Goal: Information Seeking & Learning: Understand process/instructions

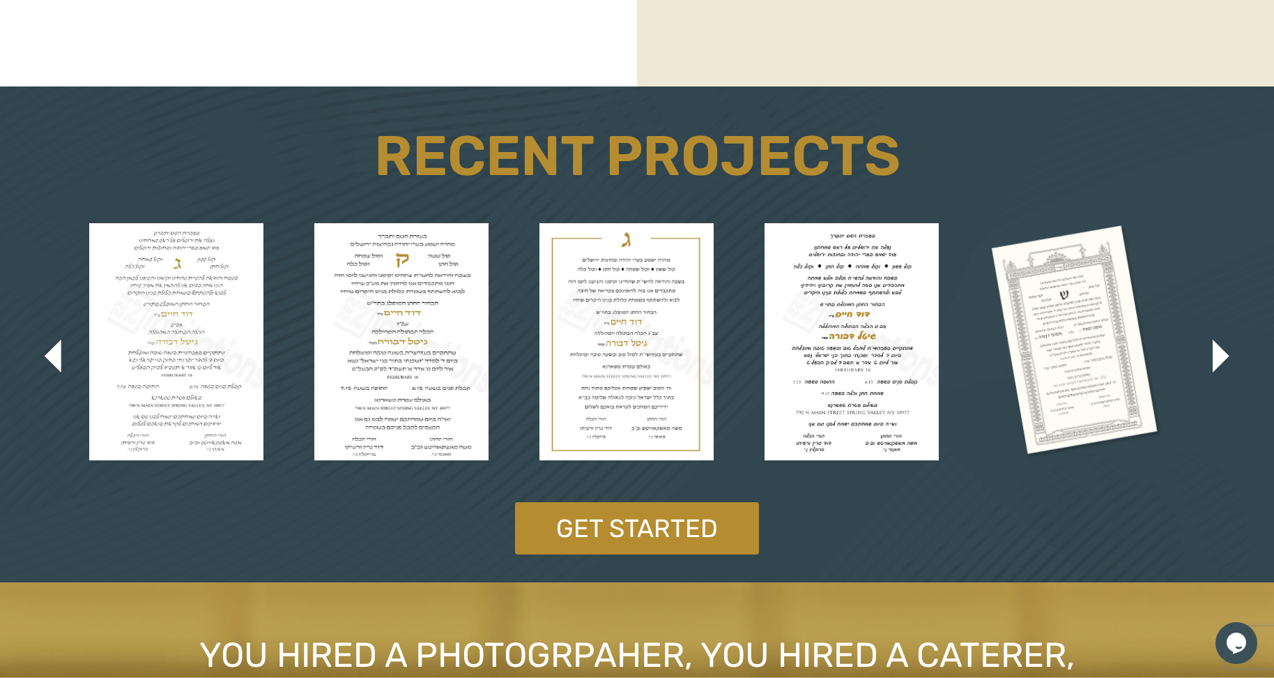
scroll to position [2505, 0]
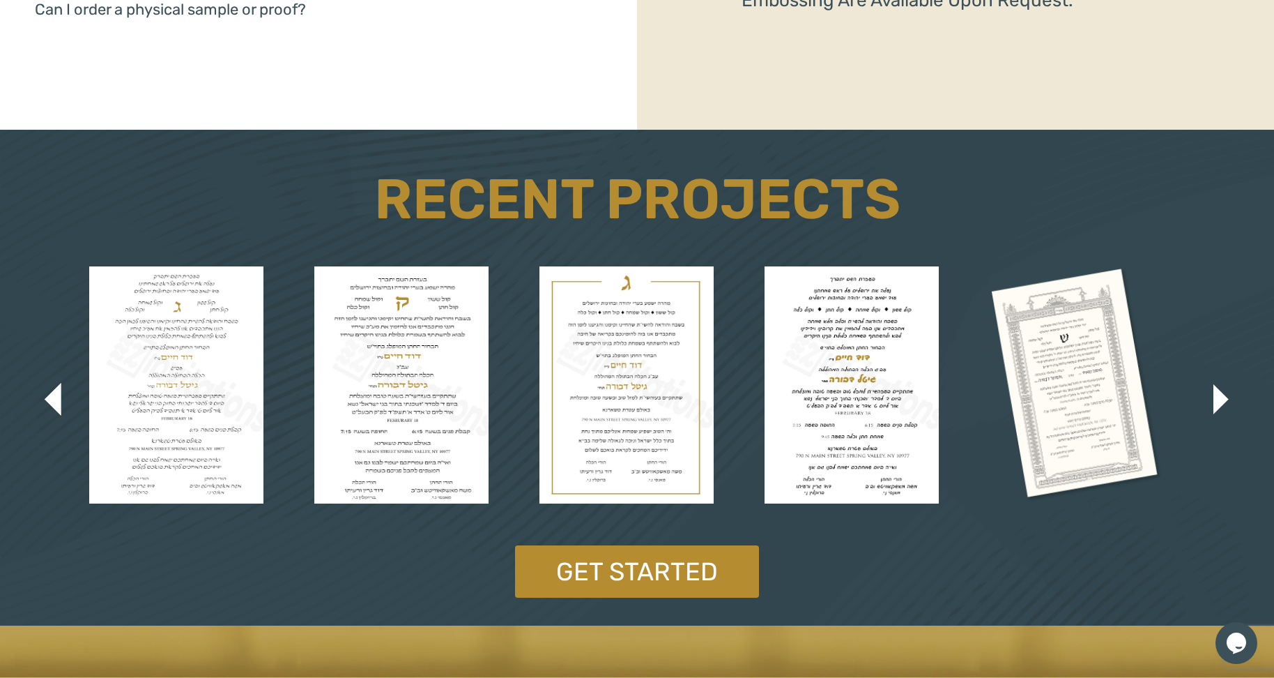
click at [1223, 398] on img "button" at bounding box center [1221, 399] width 15 height 30
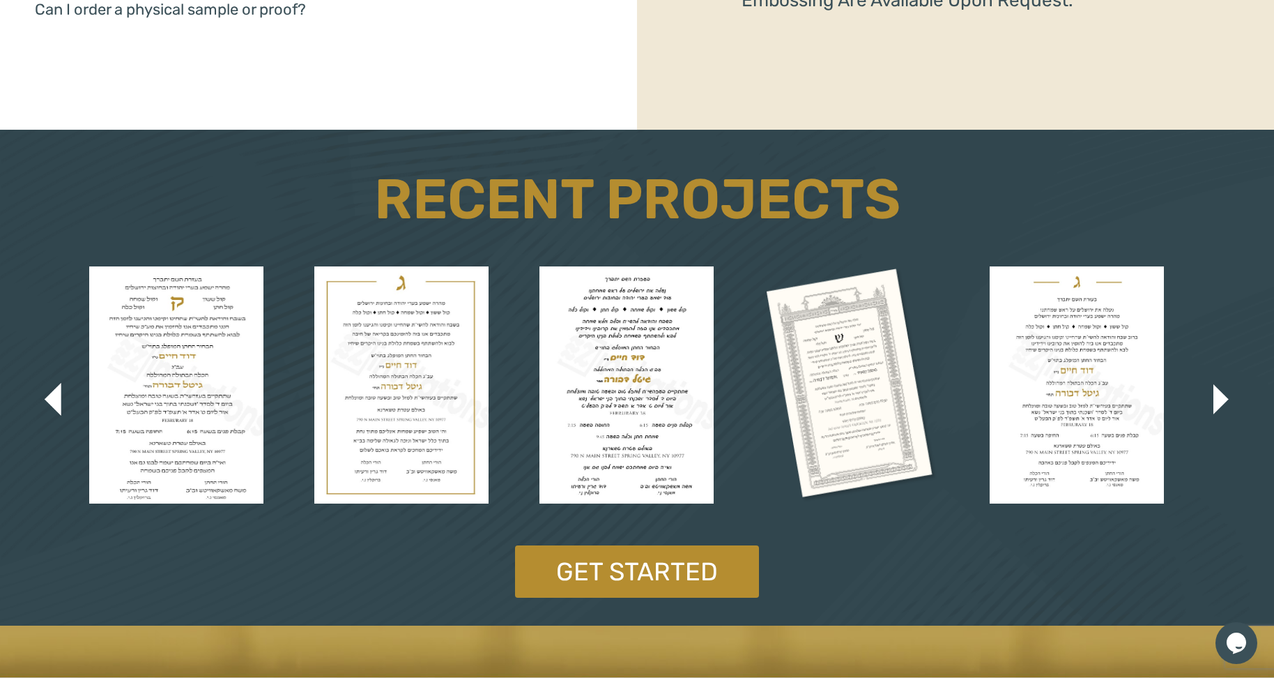
click at [1223, 398] on img "button" at bounding box center [1221, 399] width 15 height 30
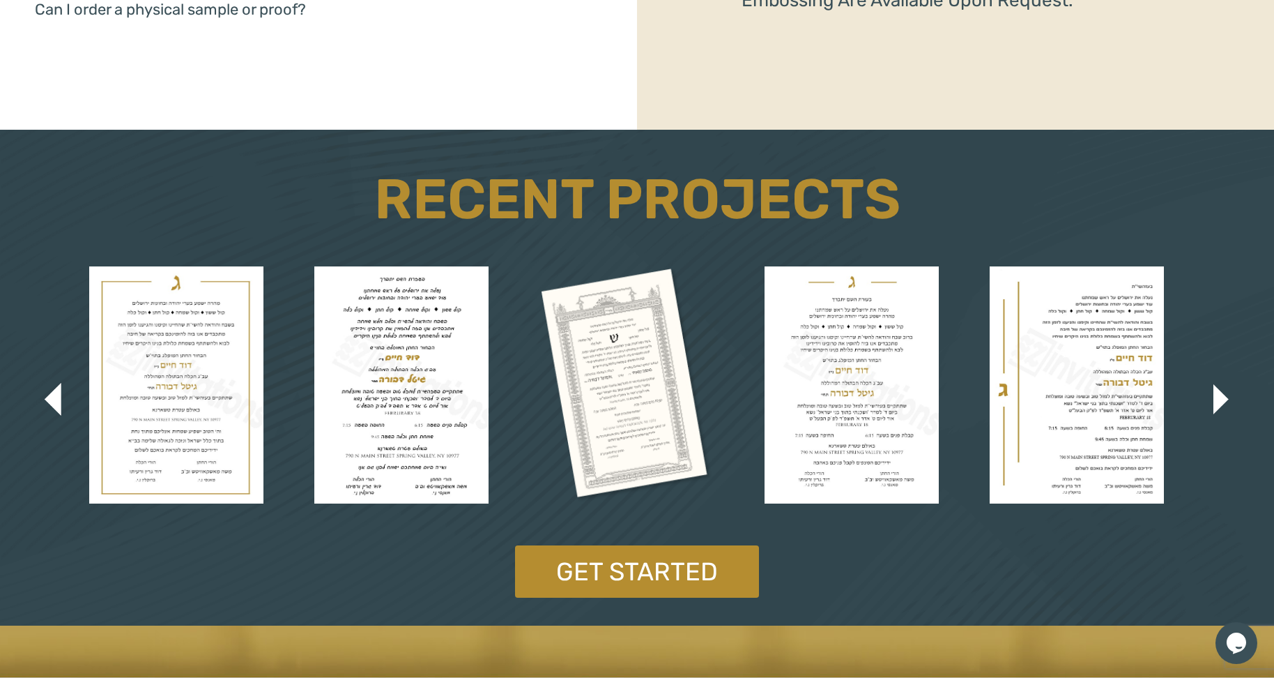
click at [1223, 398] on img "button" at bounding box center [1221, 399] width 15 height 30
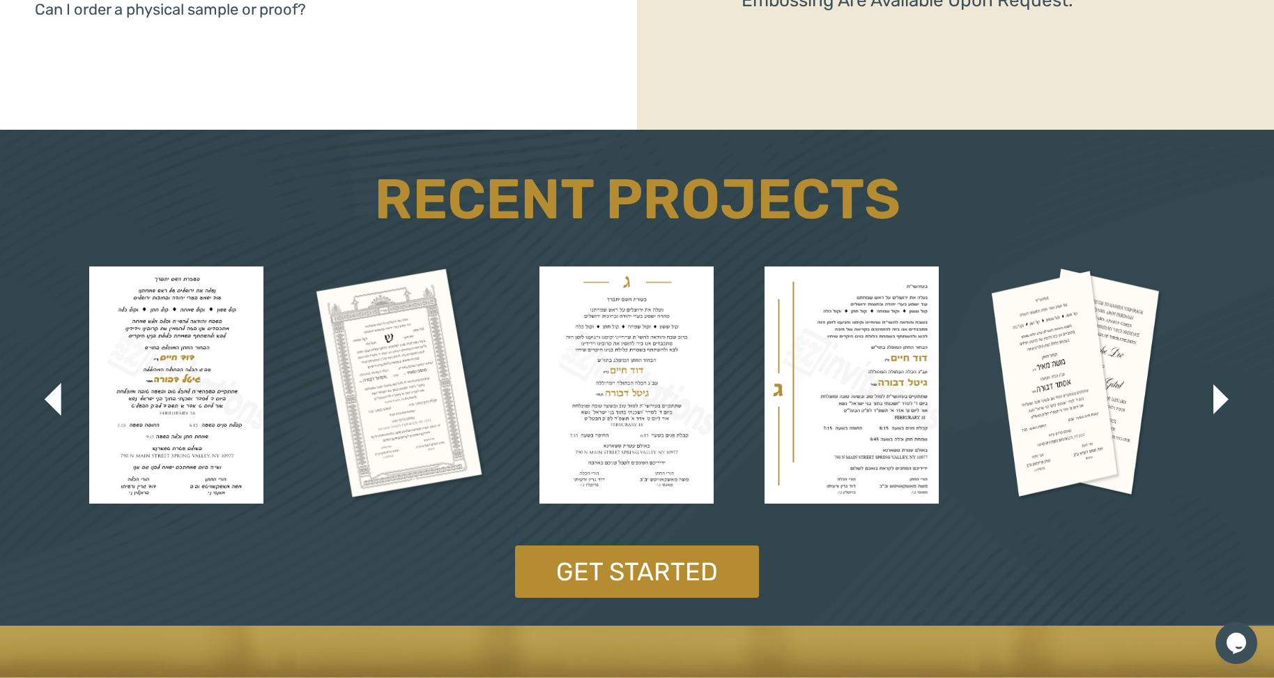
click at [1223, 398] on img "button" at bounding box center [1221, 399] width 15 height 30
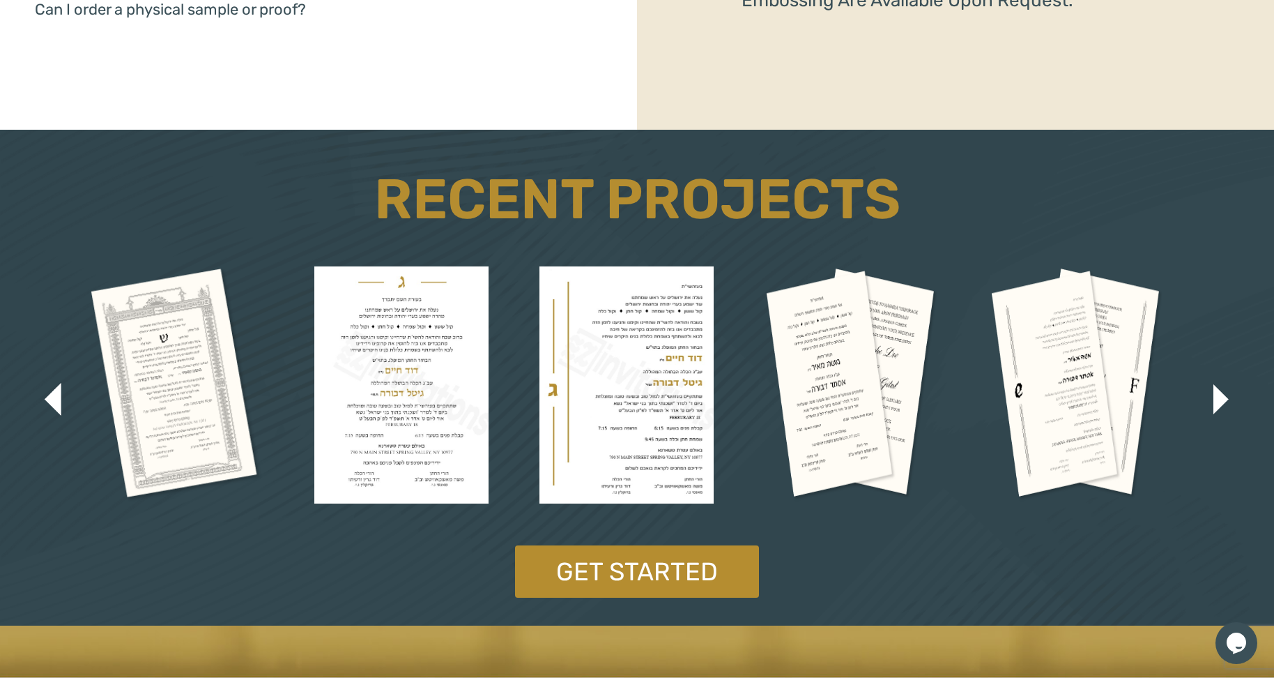
click at [1223, 398] on img "button" at bounding box center [1221, 399] width 15 height 30
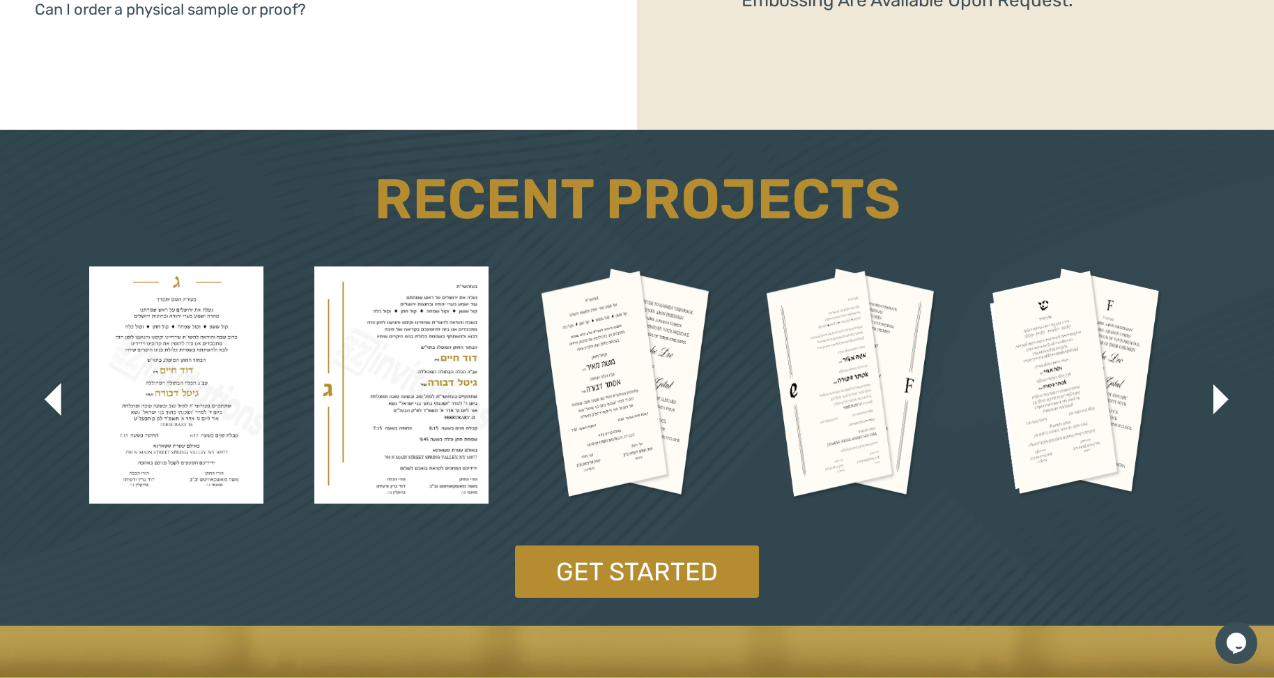
click at [1223, 398] on img "button" at bounding box center [1221, 399] width 15 height 30
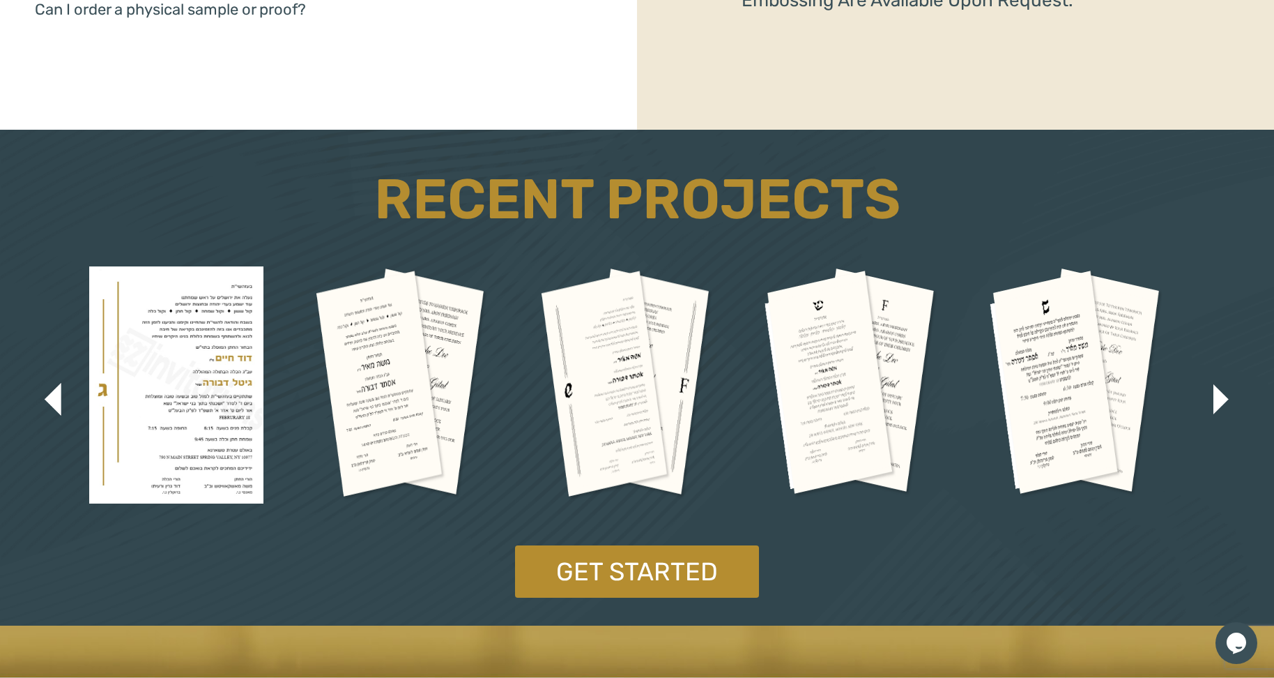
click at [1223, 398] on img "button" at bounding box center [1221, 399] width 15 height 30
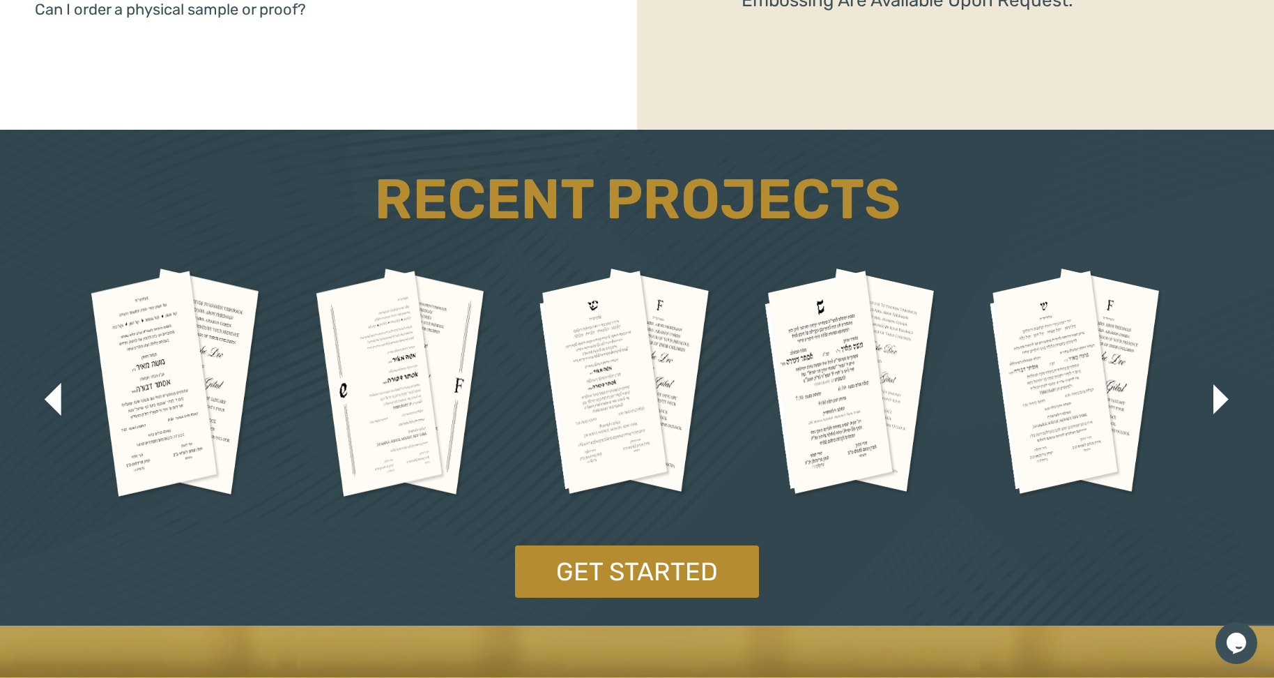
click at [1223, 398] on img "button" at bounding box center [1221, 399] width 15 height 30
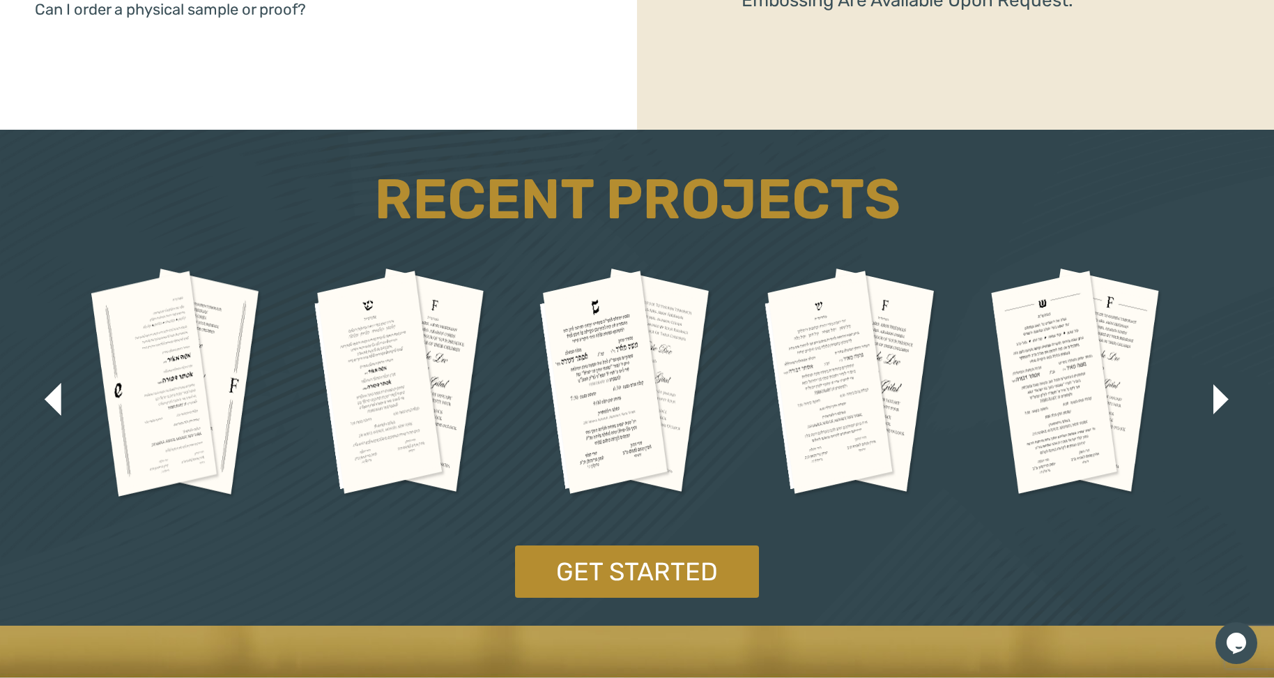
click at [1223, 398] on img "button" at bounding box center [1221, 399] width 15 height 30
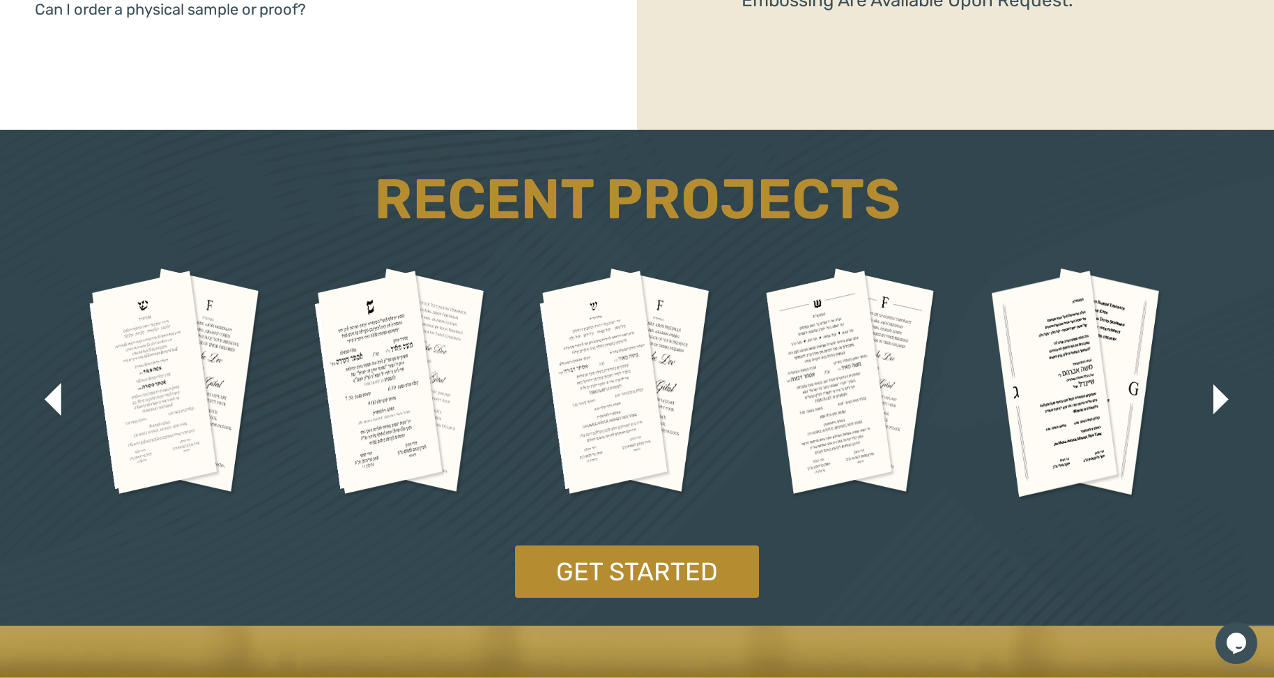
click at [1223, 398] on img "button" at bounding box center [1221, 399] width 15 height 30
click at [1223, 399] on img "button" at bounding box center [1221, 399] width 15 height 30
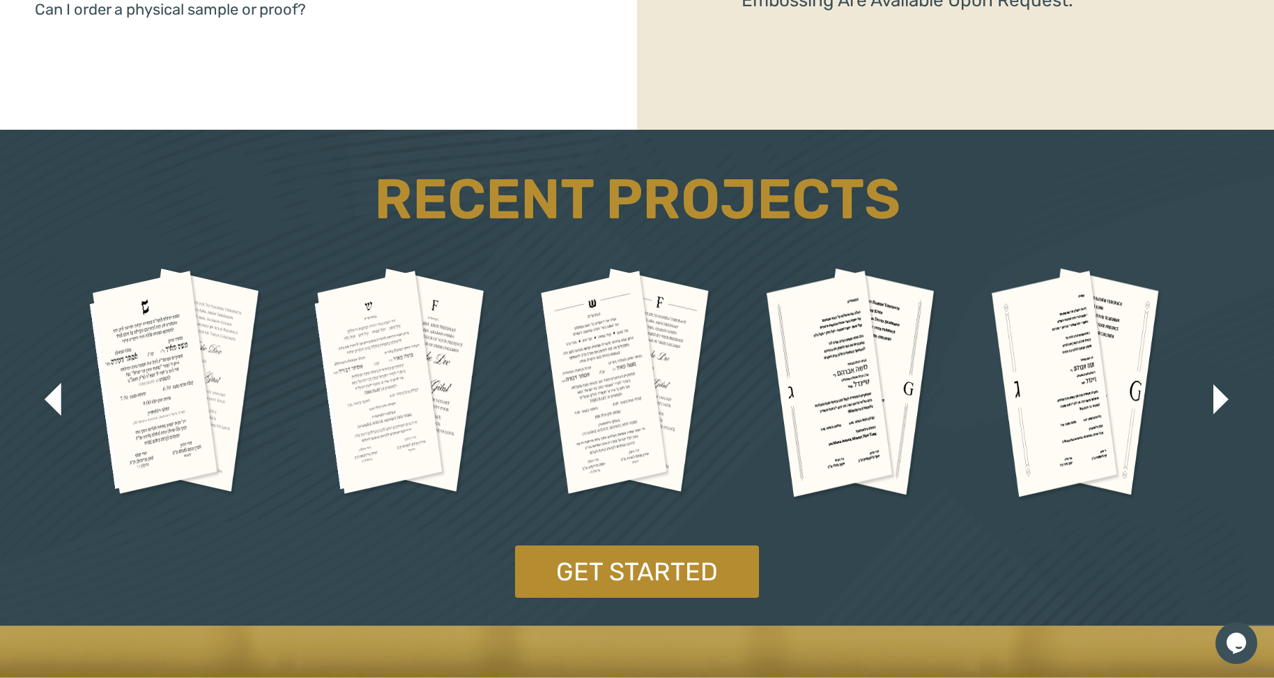
click at [1223, 400] on img "button" at bounding box center [1221, 399] width 15 height 30
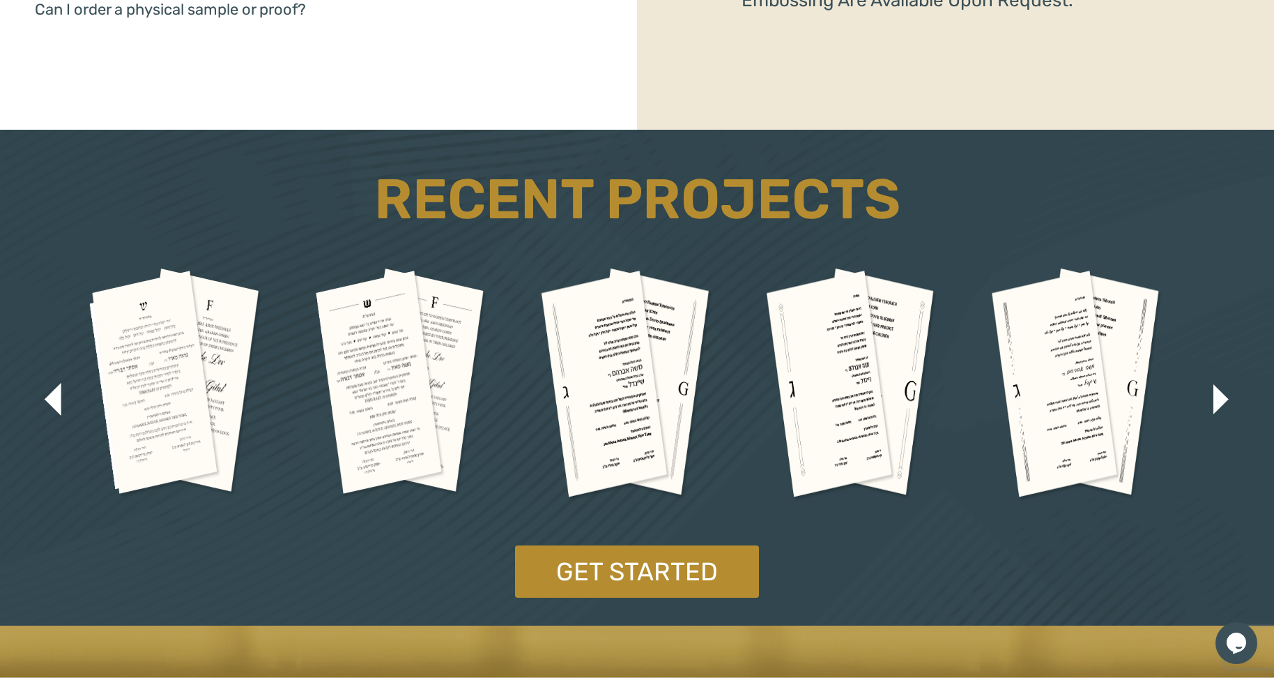
click at [1223, 400] on img "button" at bounding box center [1221, 399] width 15 height 30
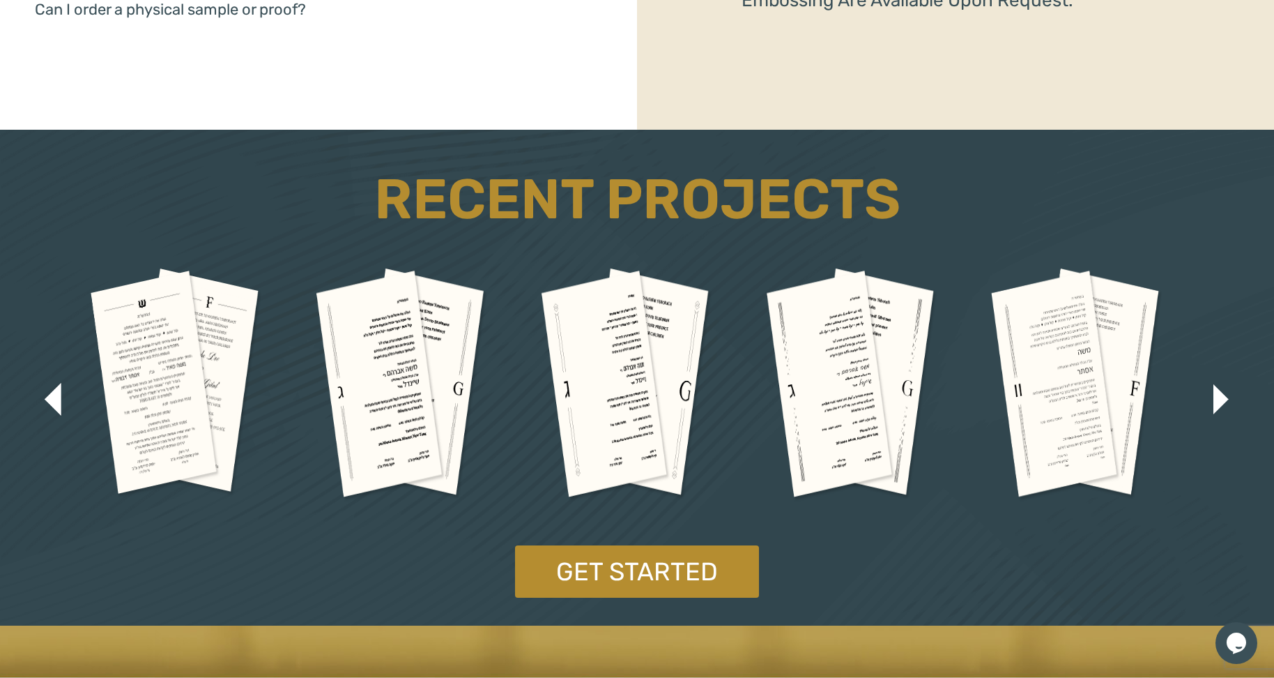
click at [1223, 400] on img "button" at bounding box center [1221, 399] width 15 height 30
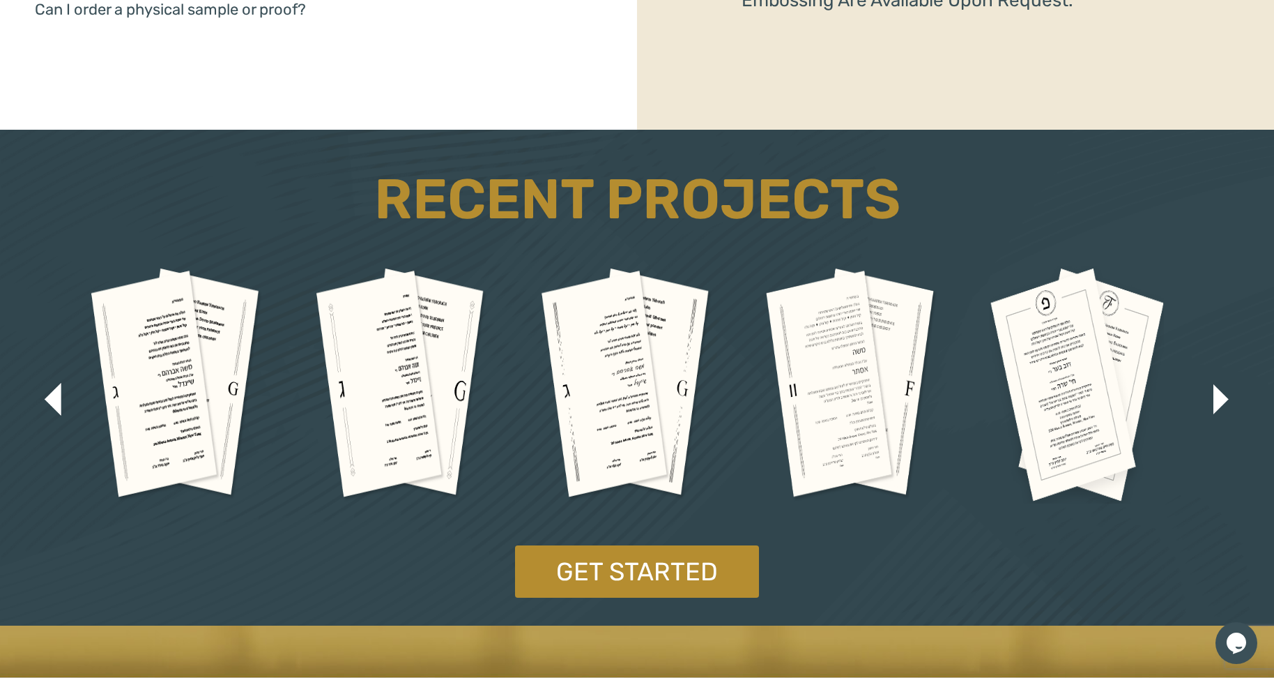
click at [1223, 400] on img "button" at bounding box center [1221, 399] width 15 height 30
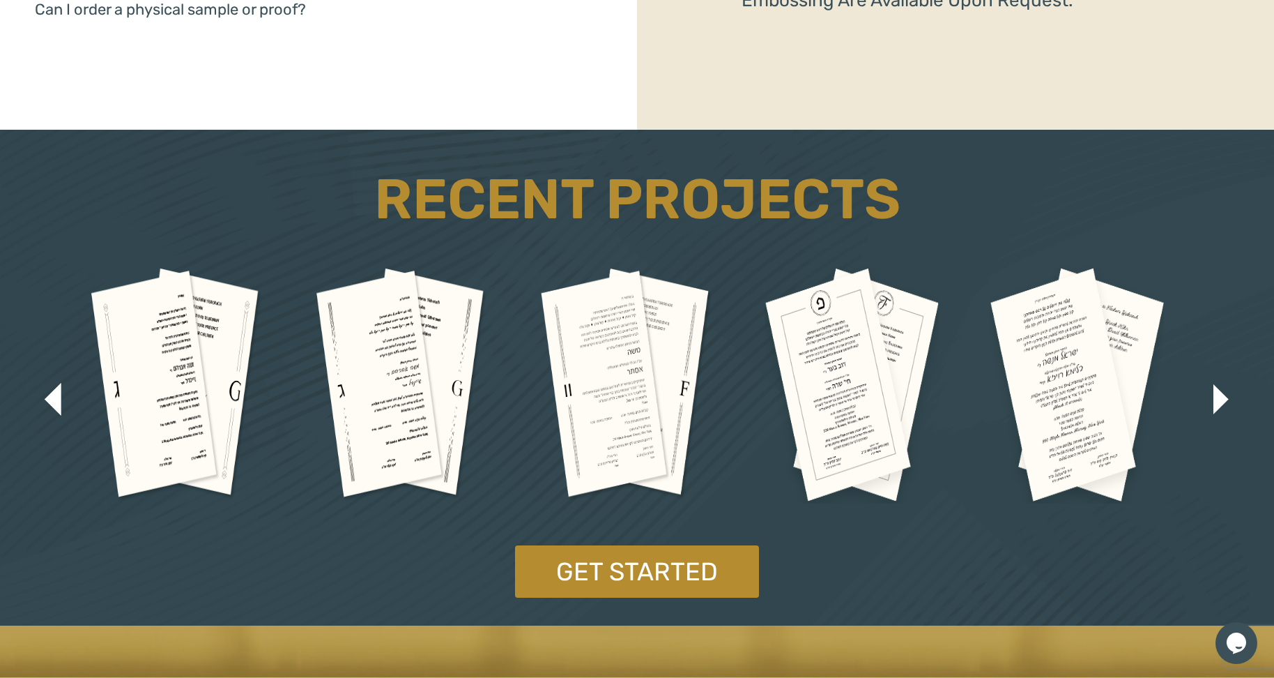
click at [1223, 400] on img "button" at bounding box center [1221, 399] width 15 height 30
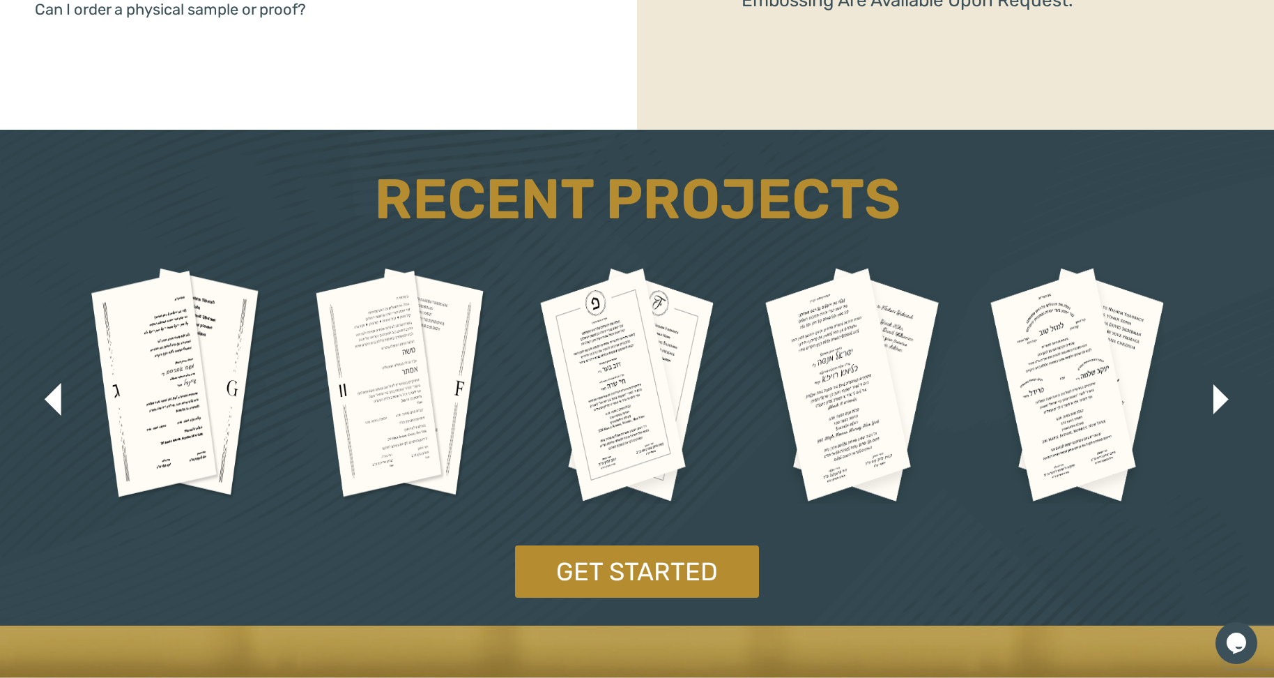
click at [1223, 400] on img "button" at bounding box center [1221, 399] width 15 height 30
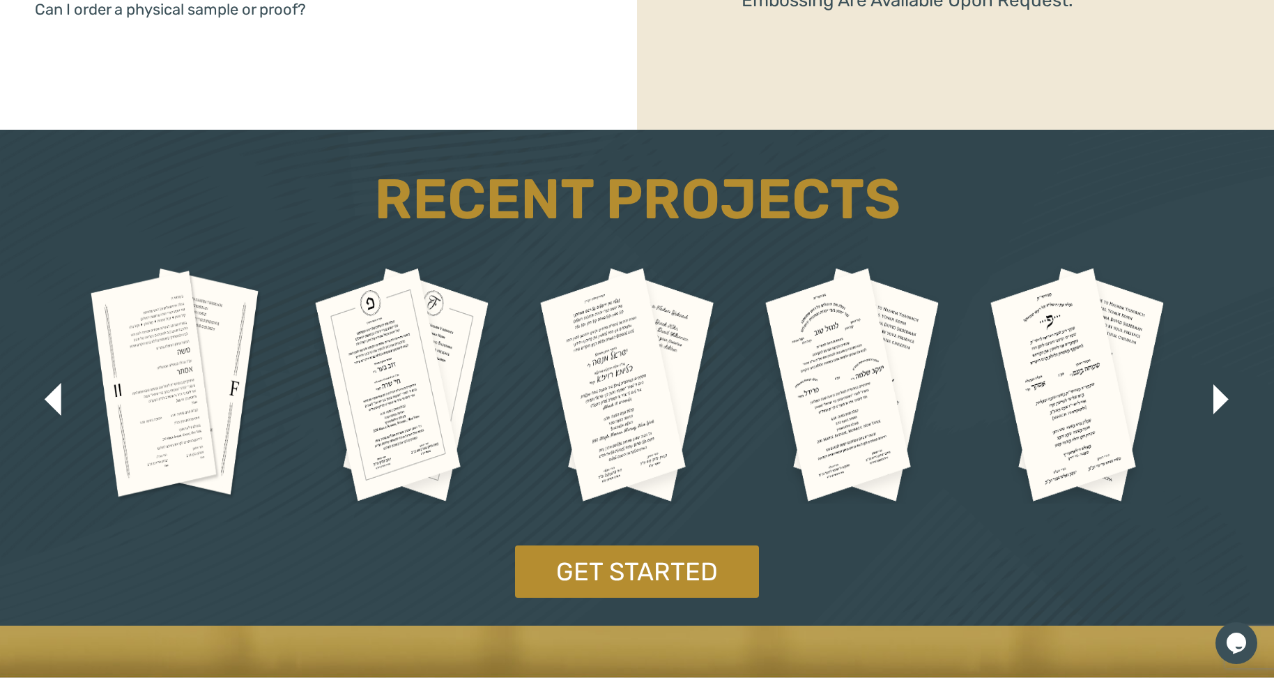
click at [1223, 400] on img "button" at bounding box center [1221, 399] width 15 height 30
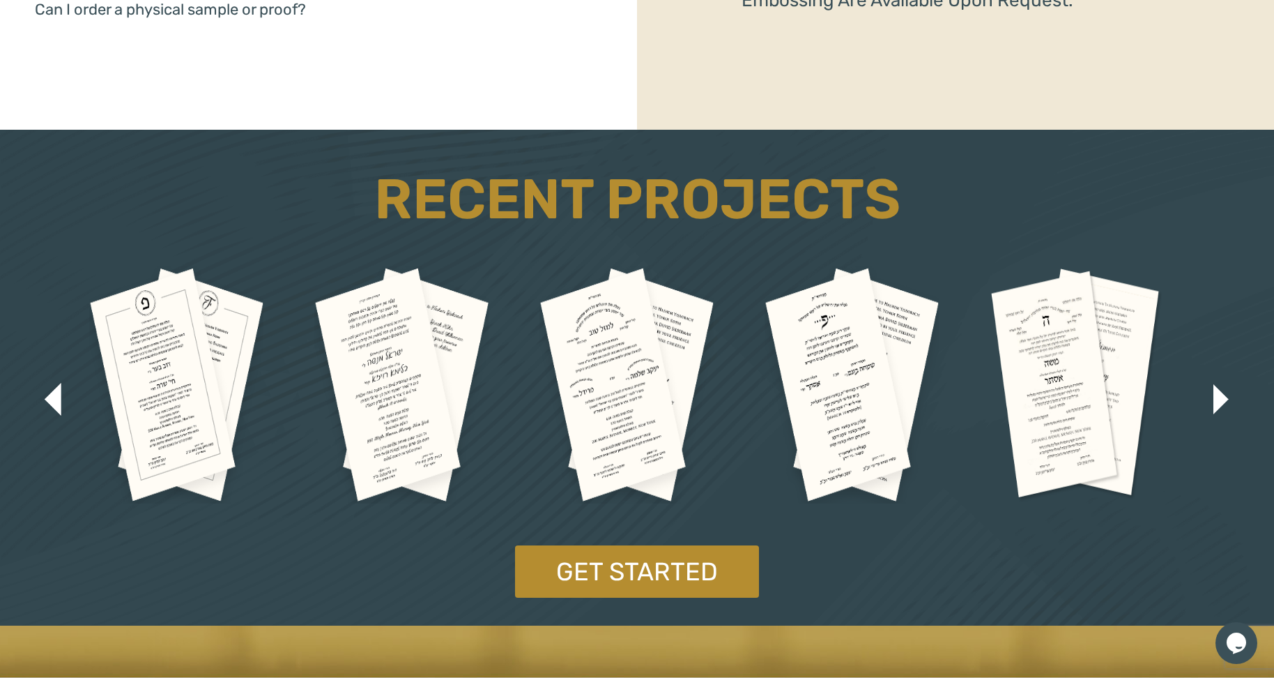
click at [1223, 400] on img "button" at bounding box center [1221, 399] width 15 height 30
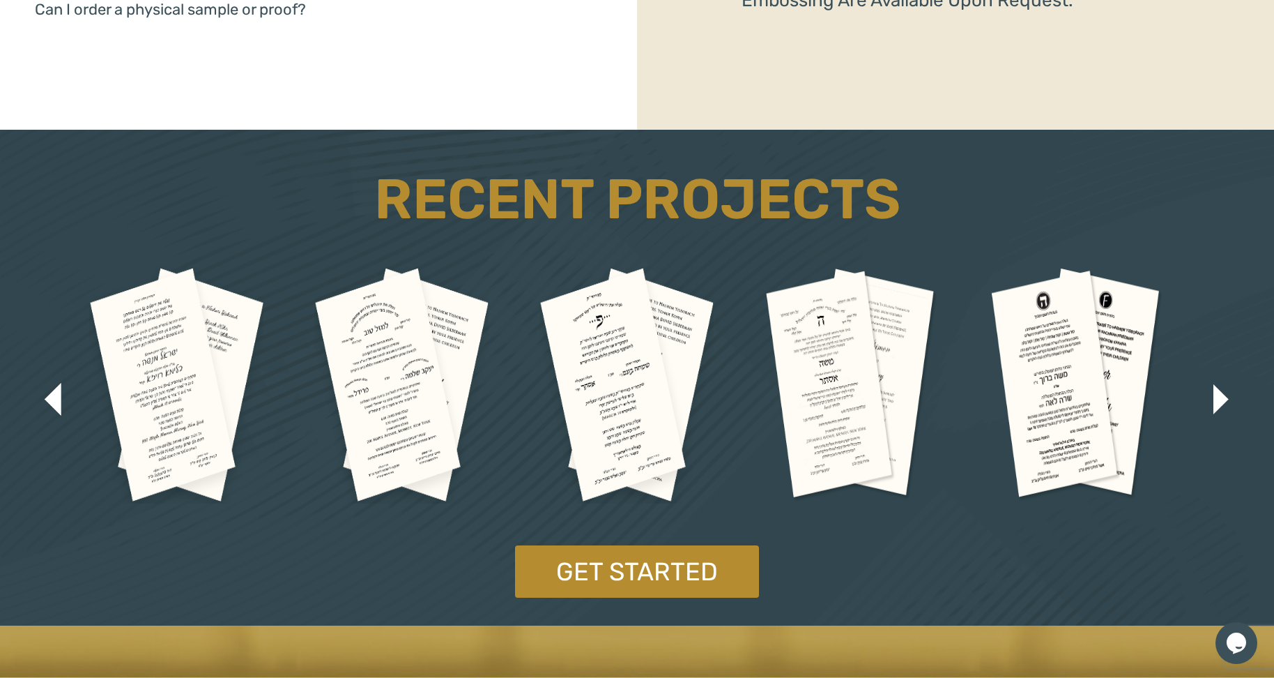
click at [1223, 400] on img "button" at bounding box center [1221, 399] width 15 height 30
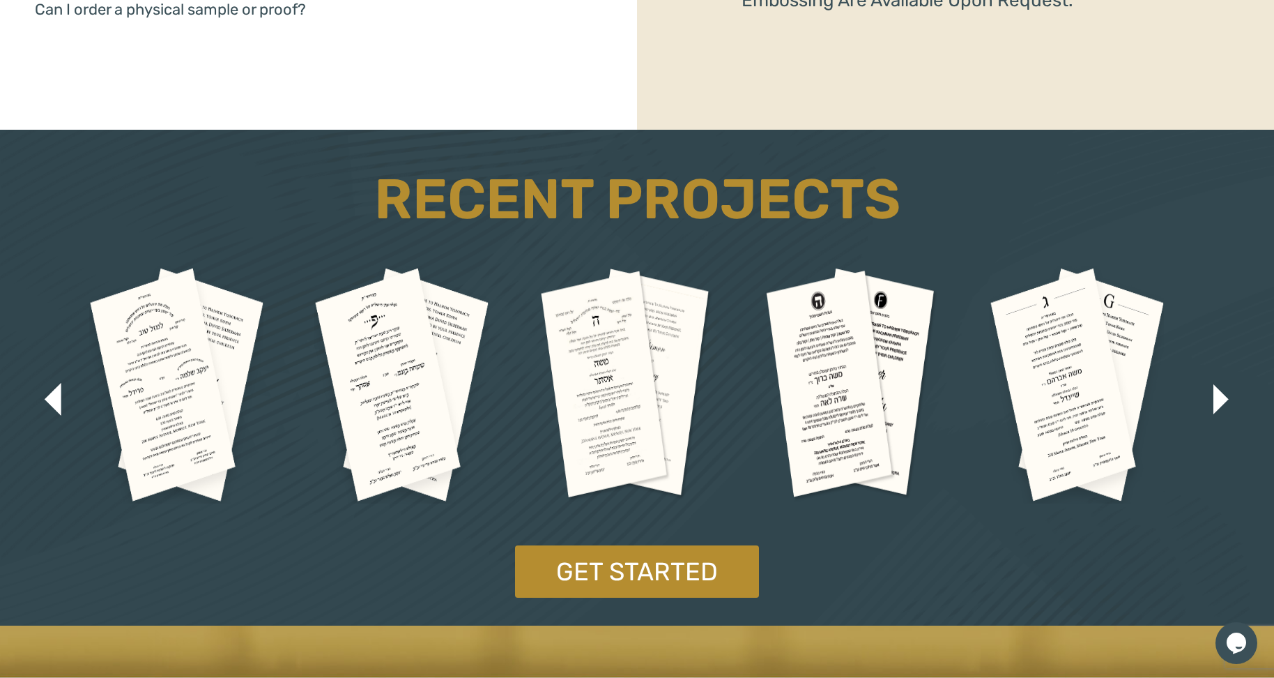
click at [1221, 400] on img "button" at bounding box center [1221, 399] width 15 height 30
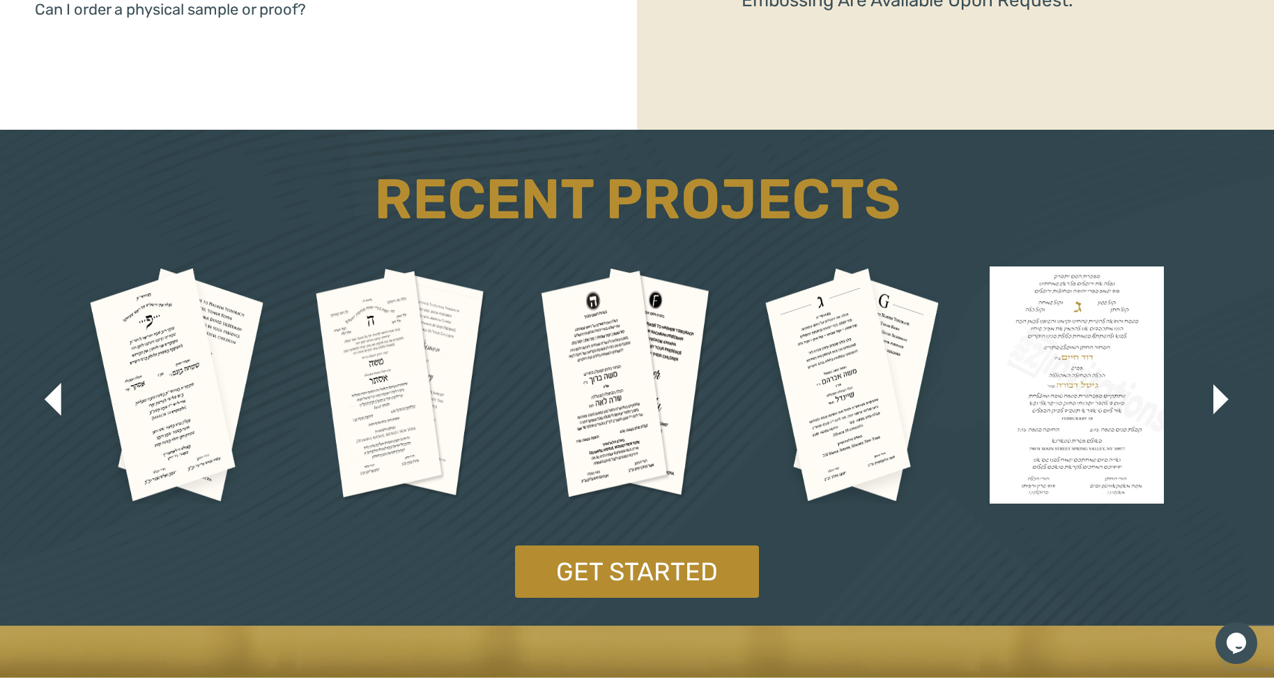
click at [1221, 400] on img "button" at bounding box center [1221, 399] width 15 height 30
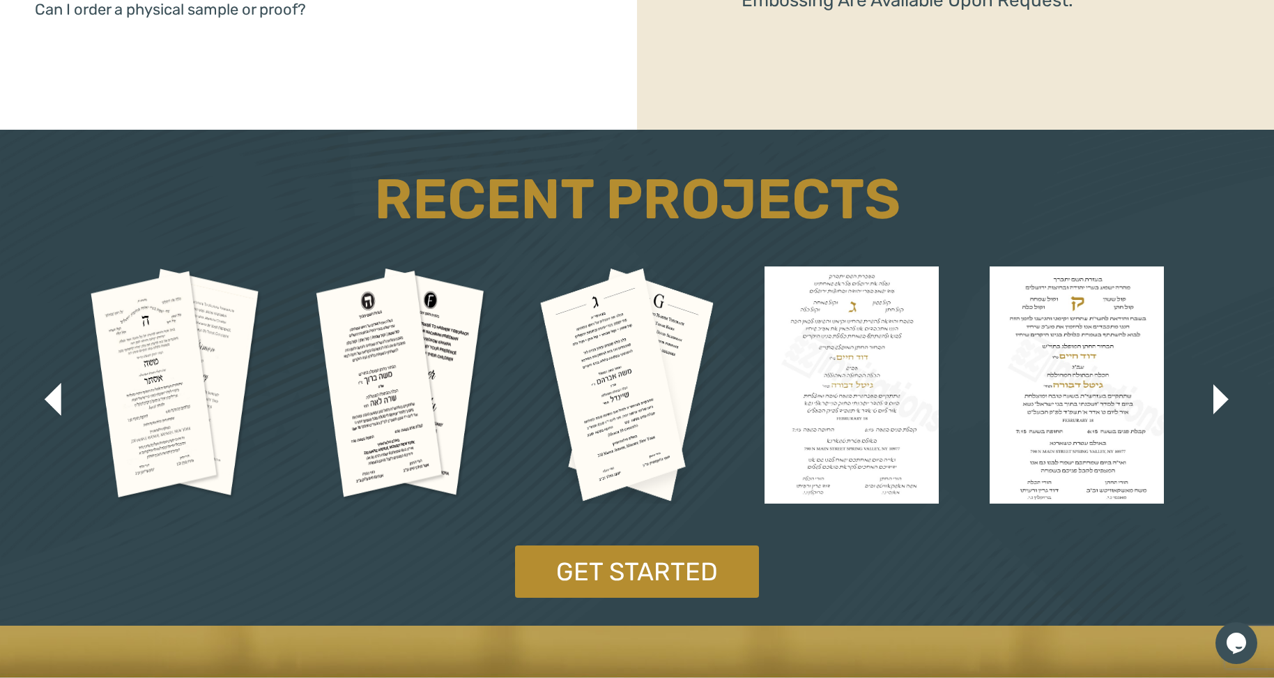
click at [1221, 400] on img "button" at bounding box center [1221, 399] width 15 height 30
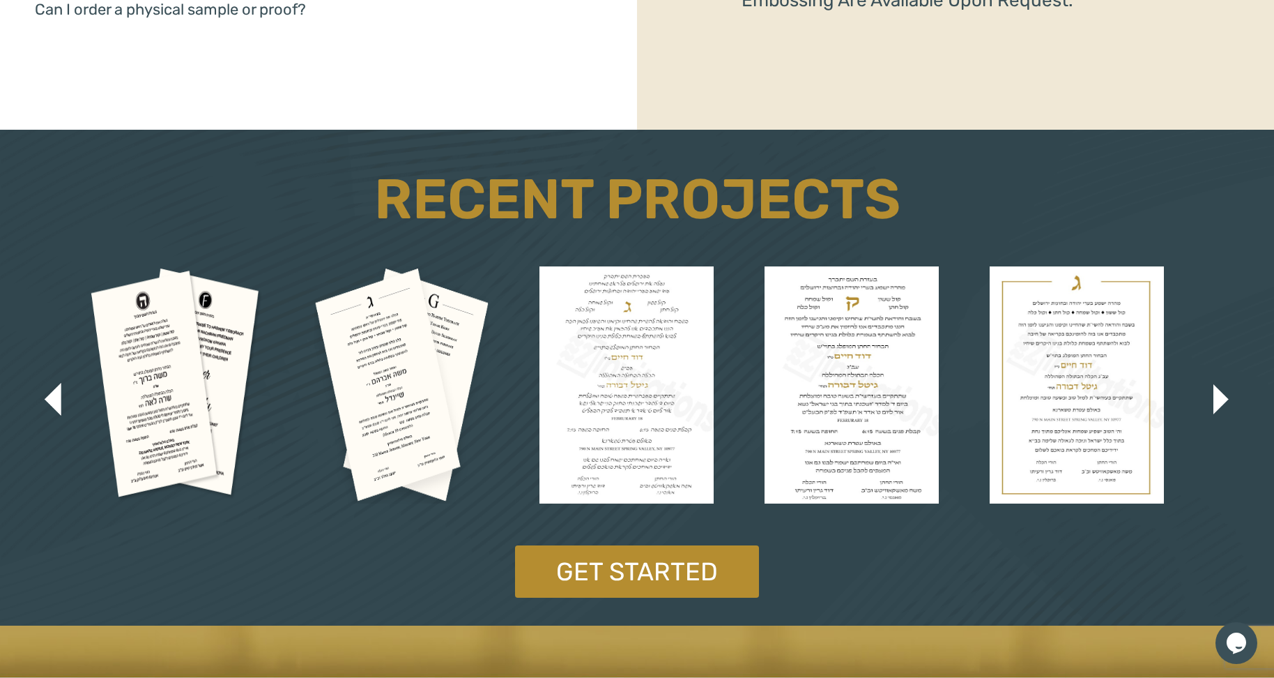
click at [1220, 401] on img "button" at bounding box center [1221, 399] width 15 height 30
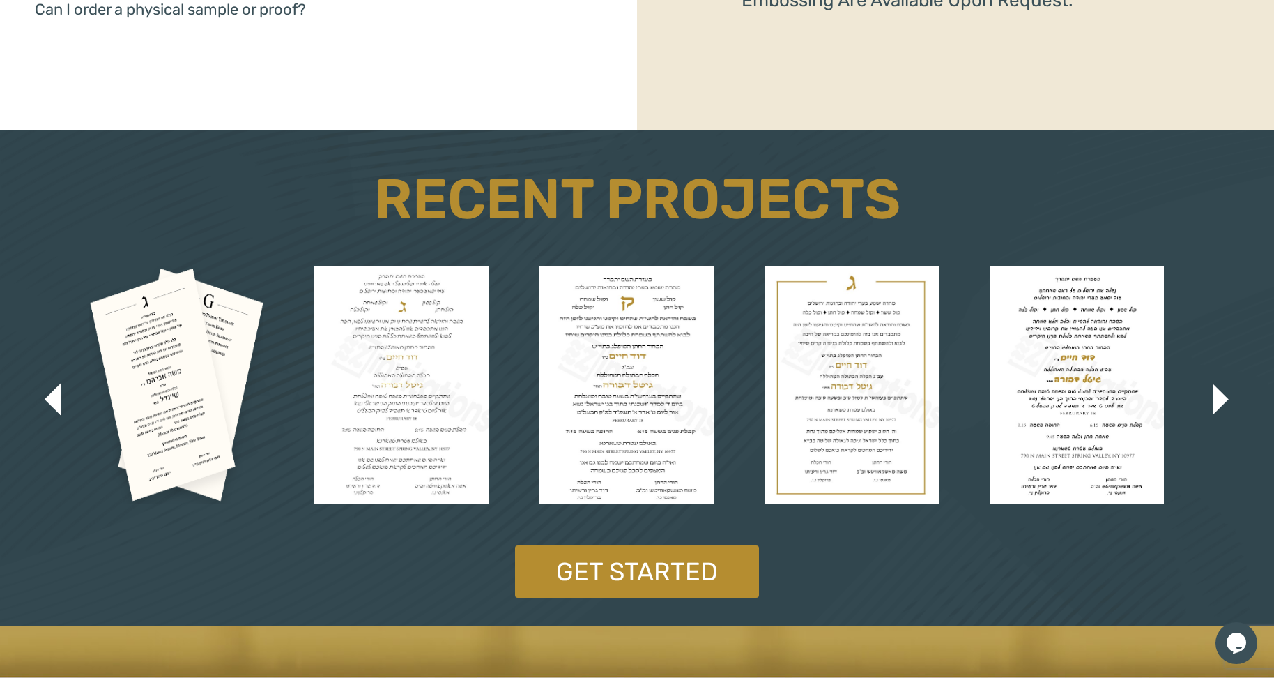
click at [1219, 401] on img "button" at bounding box center [1221, 399] width 15 height 30
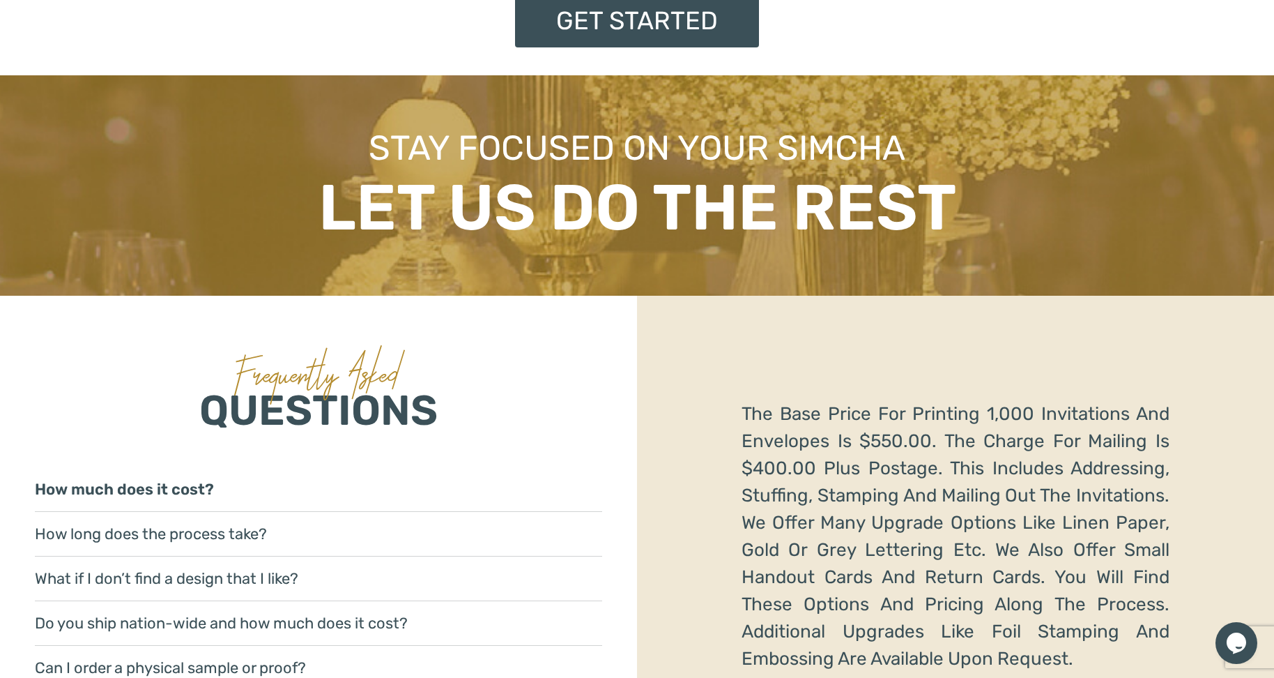
scroll to position [1878, 0]
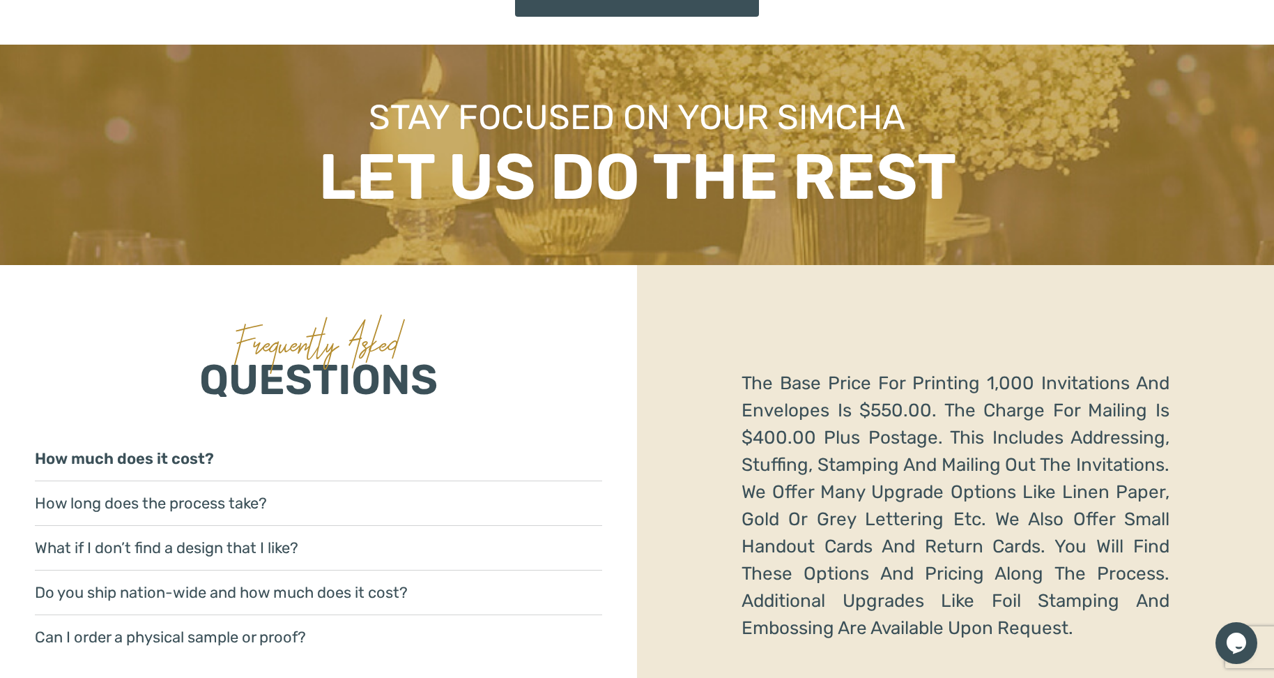
click at [215, 590] on link "Do you ship nation-wide and how much does it cost?" at bounding box center [318, 592] width 567 height 45
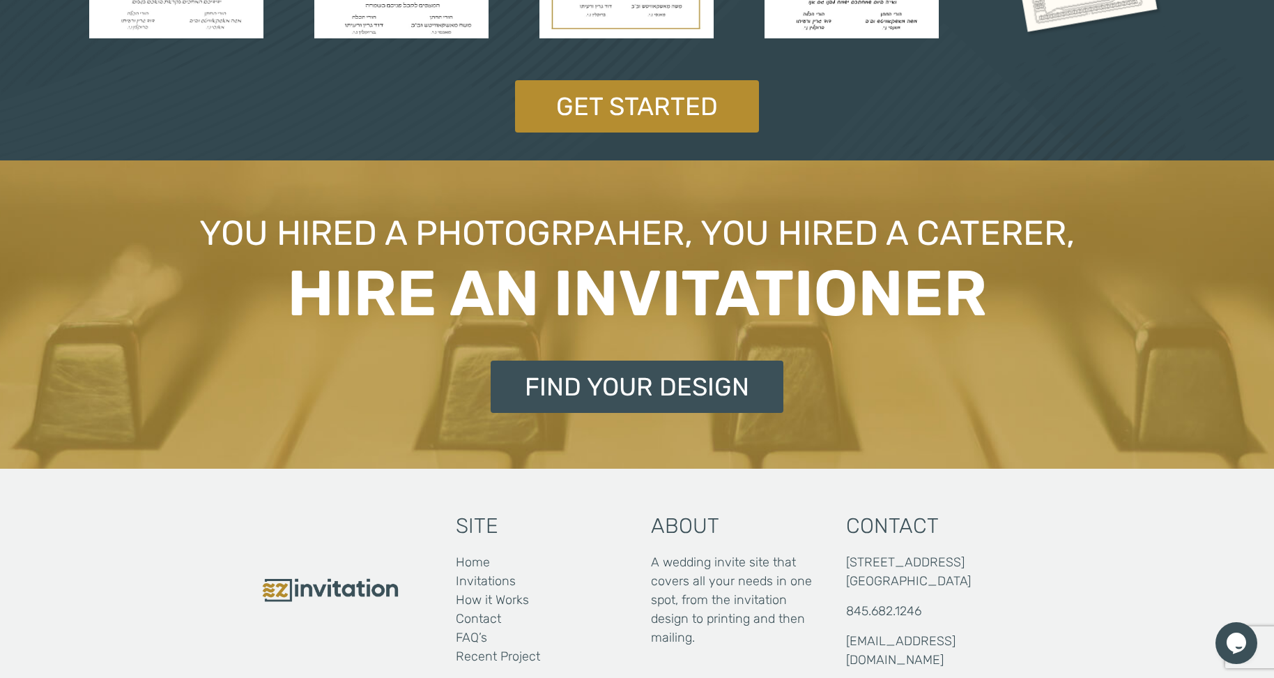
scroll to position [3014, 0]
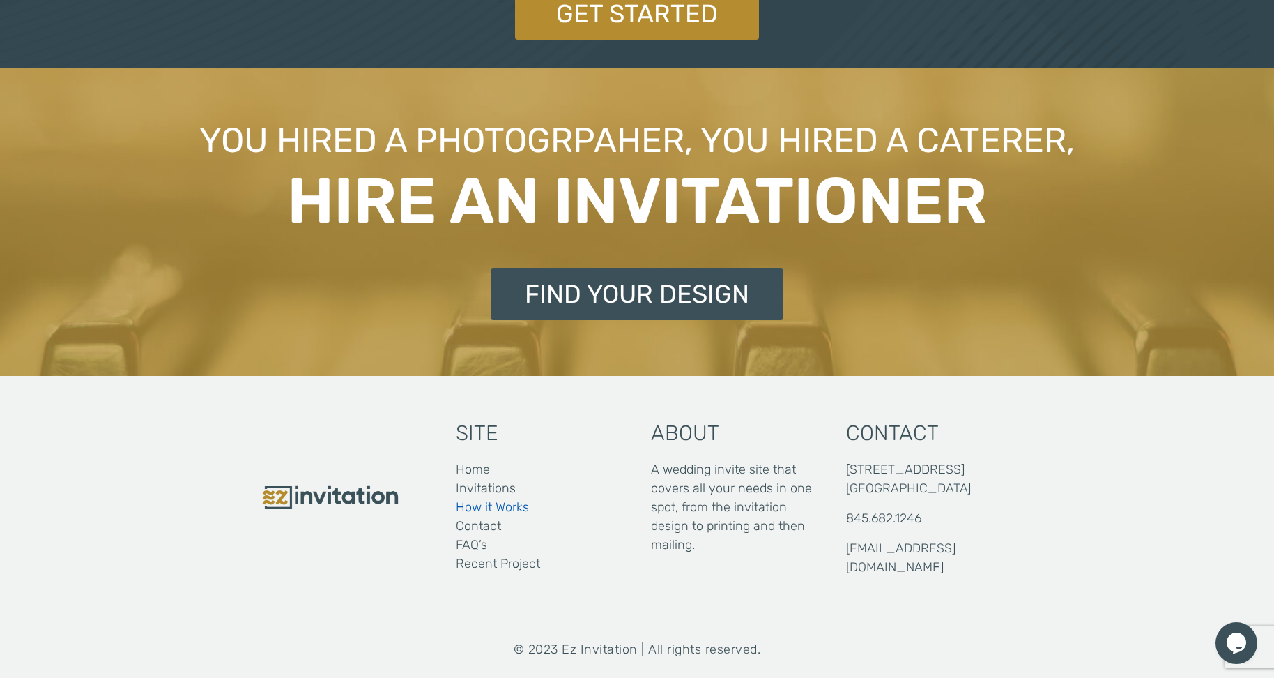
click at [490, 503] on link "How it Works" at bounding box center [492, 507] width 73 height 19
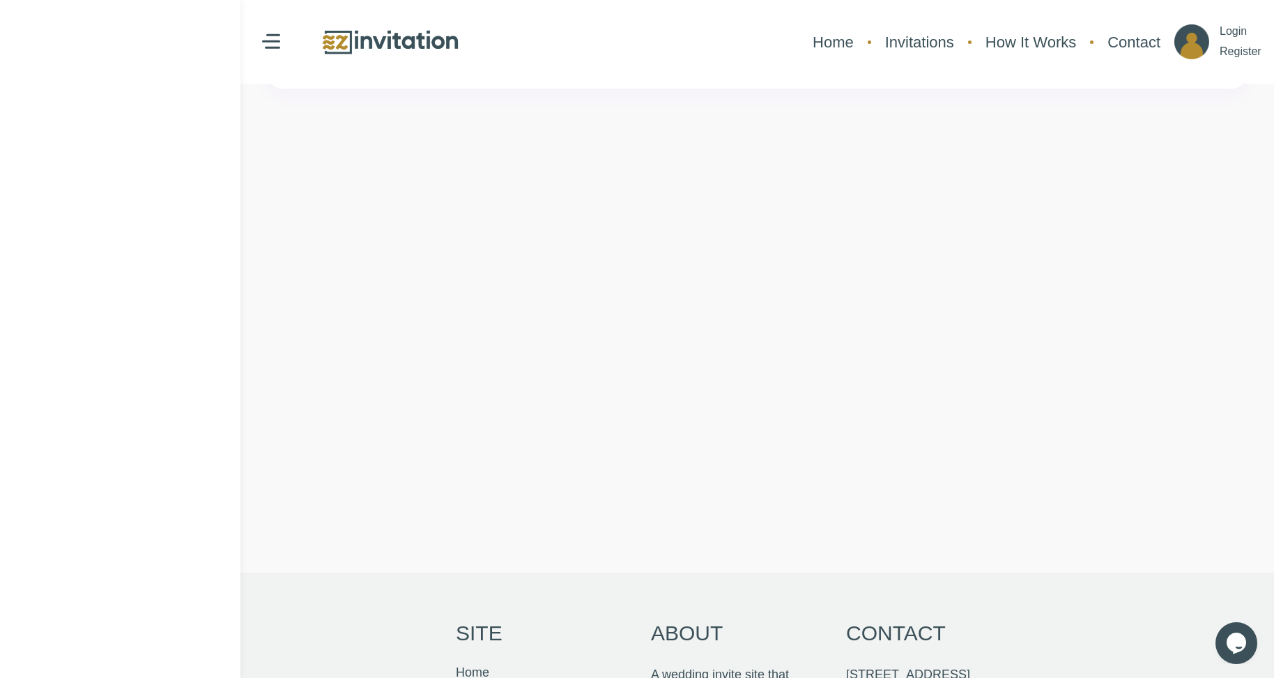
scroll to position [62, 0]
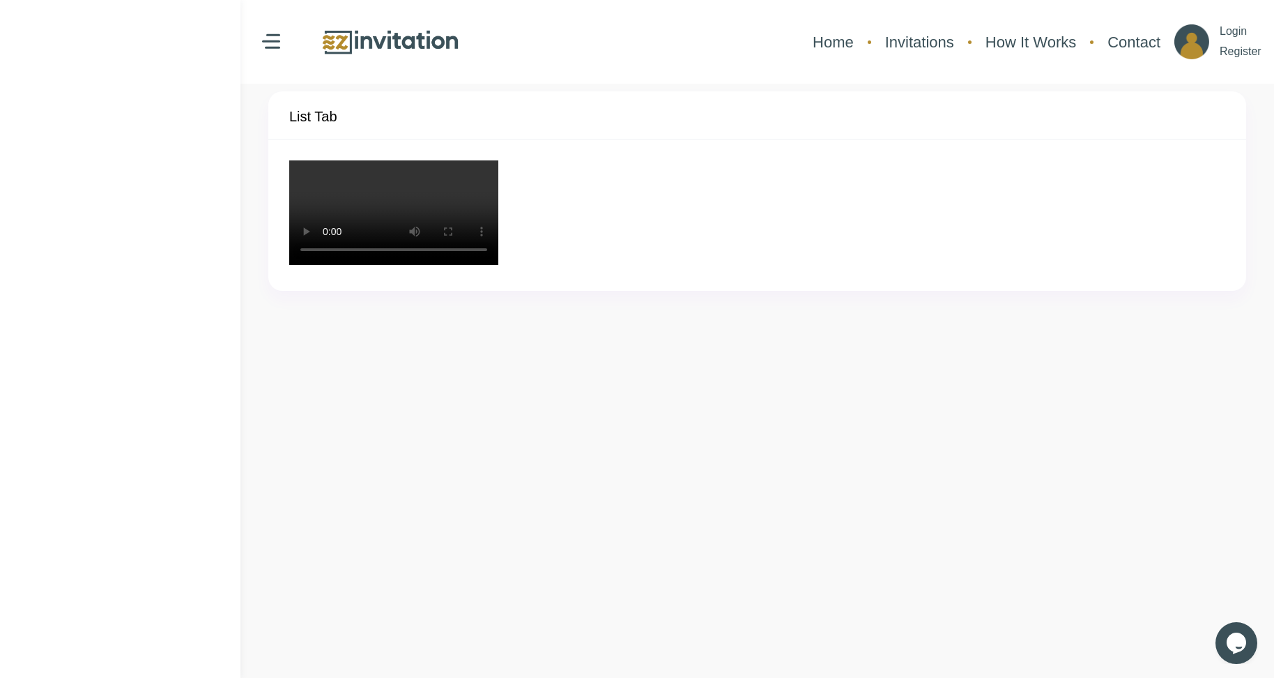
click at [498, 265] on video "Your browser does not support the video tag." at bounding box center [393, 212] width 209 height 105
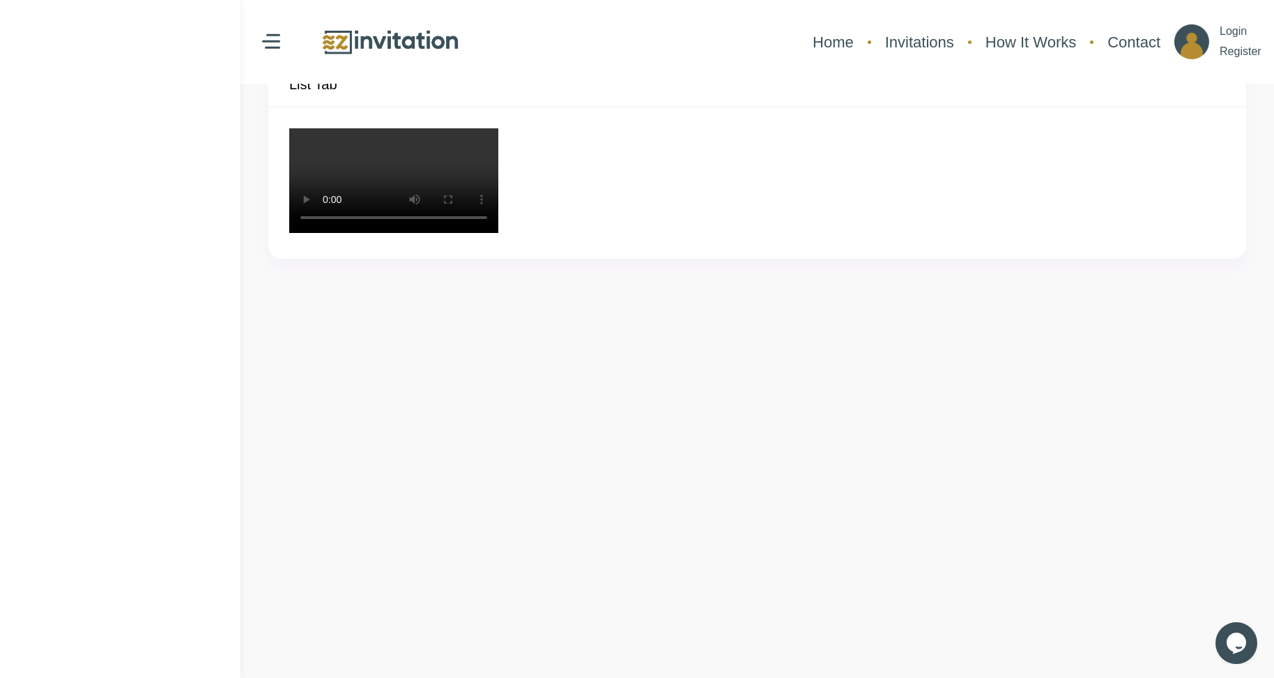
scroll to position [70, 0]
